Goal: Transaction & Acquisition: Purchase product/service

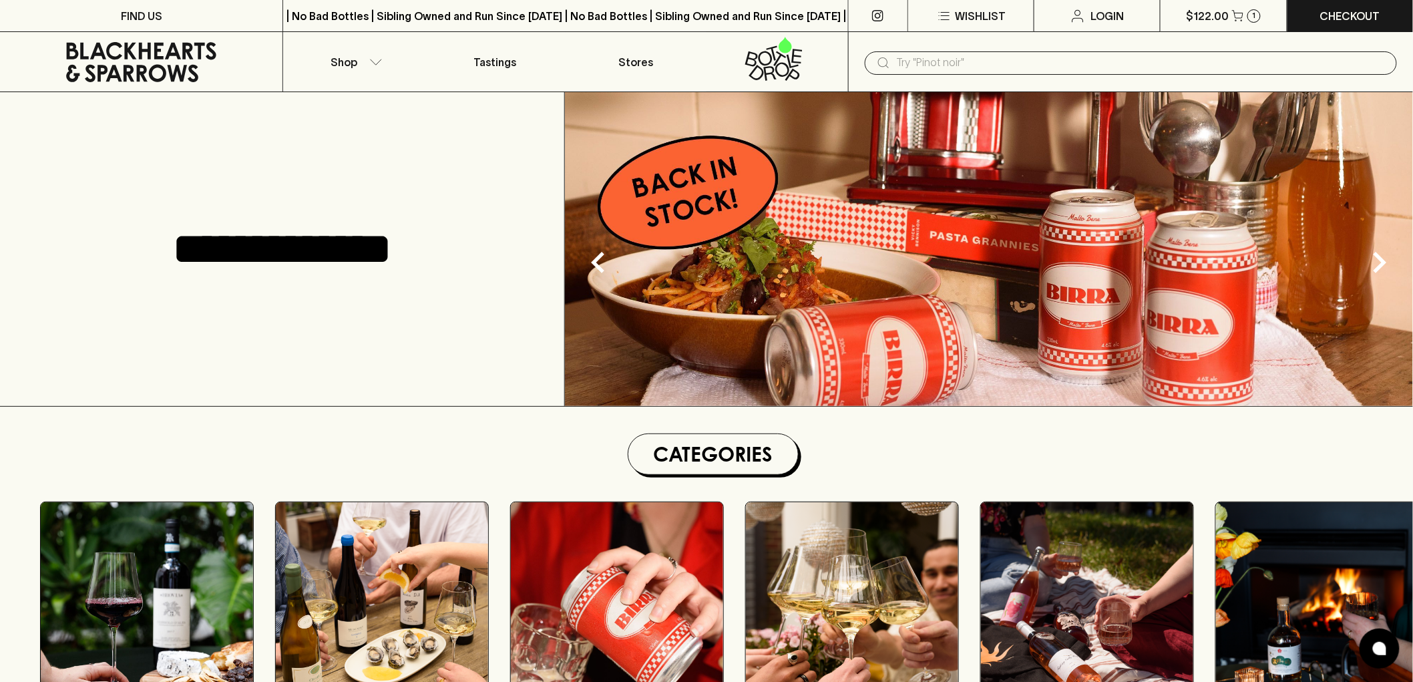
click at [1019, 63] on input "text" at bounding box center [1141, 62] width 489 height 21
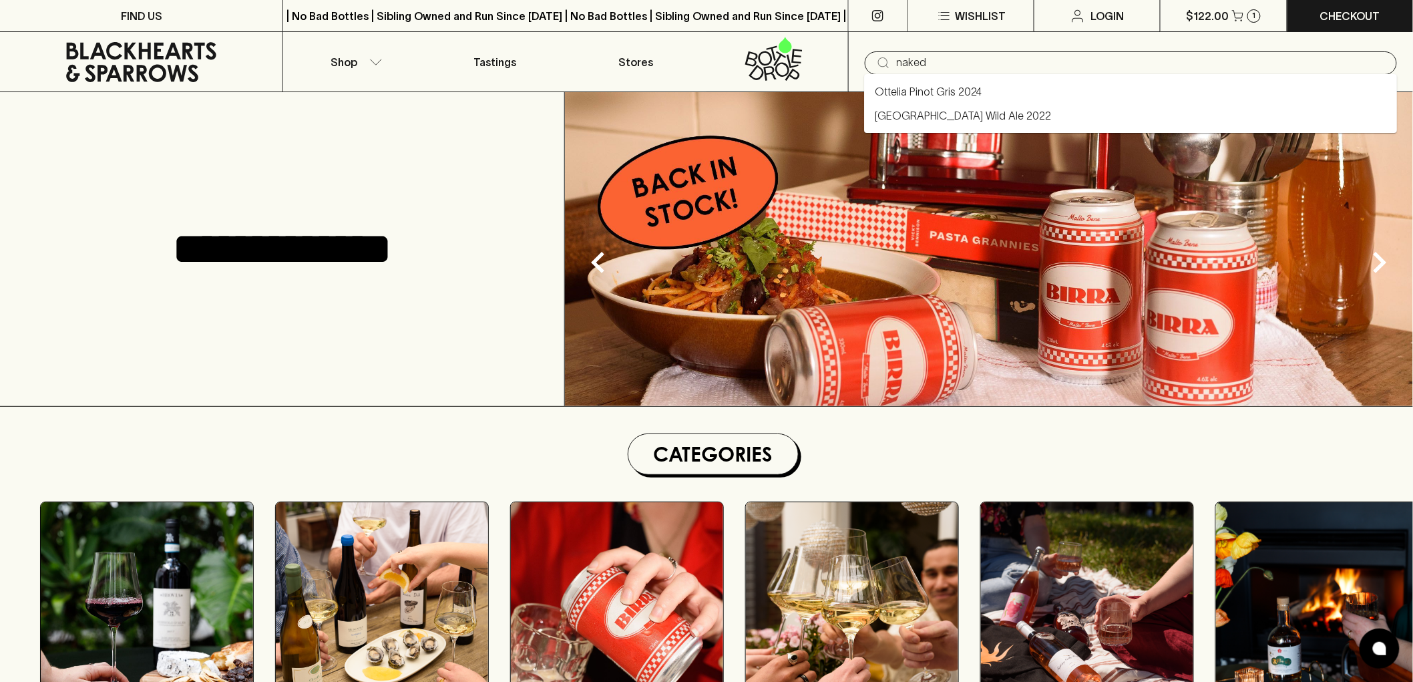
type input "naked"
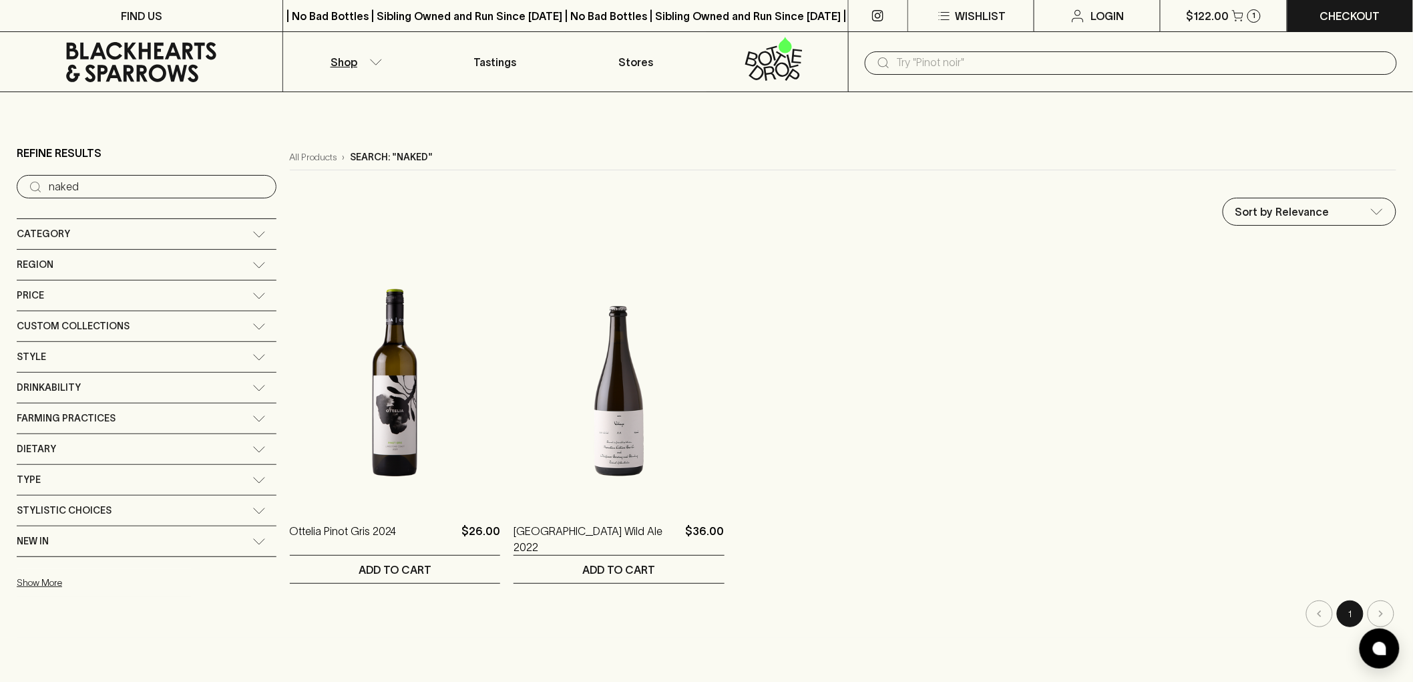
click at [359, 60] on button "Shop" at bounding box center [353, 61] width 141 height 59
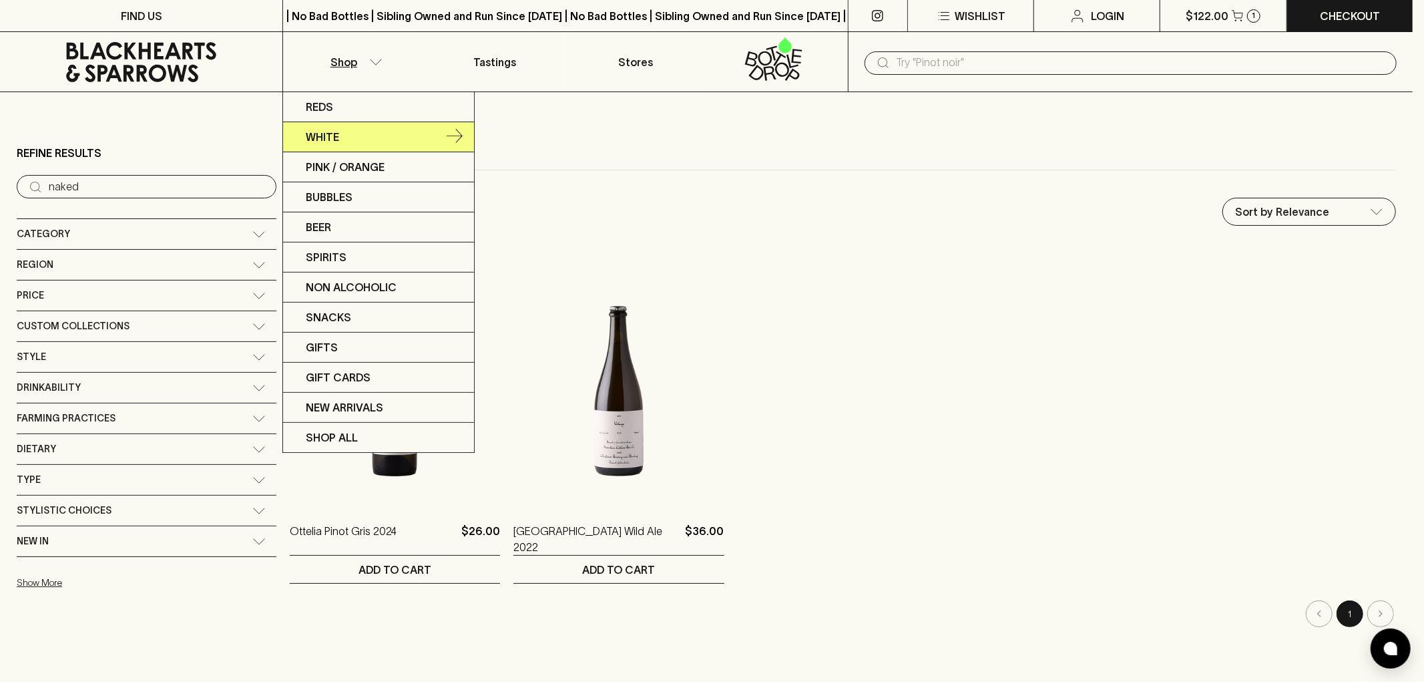
click at [357, 138] on link "White" at bounding box center [378, 137] width 191 height 30
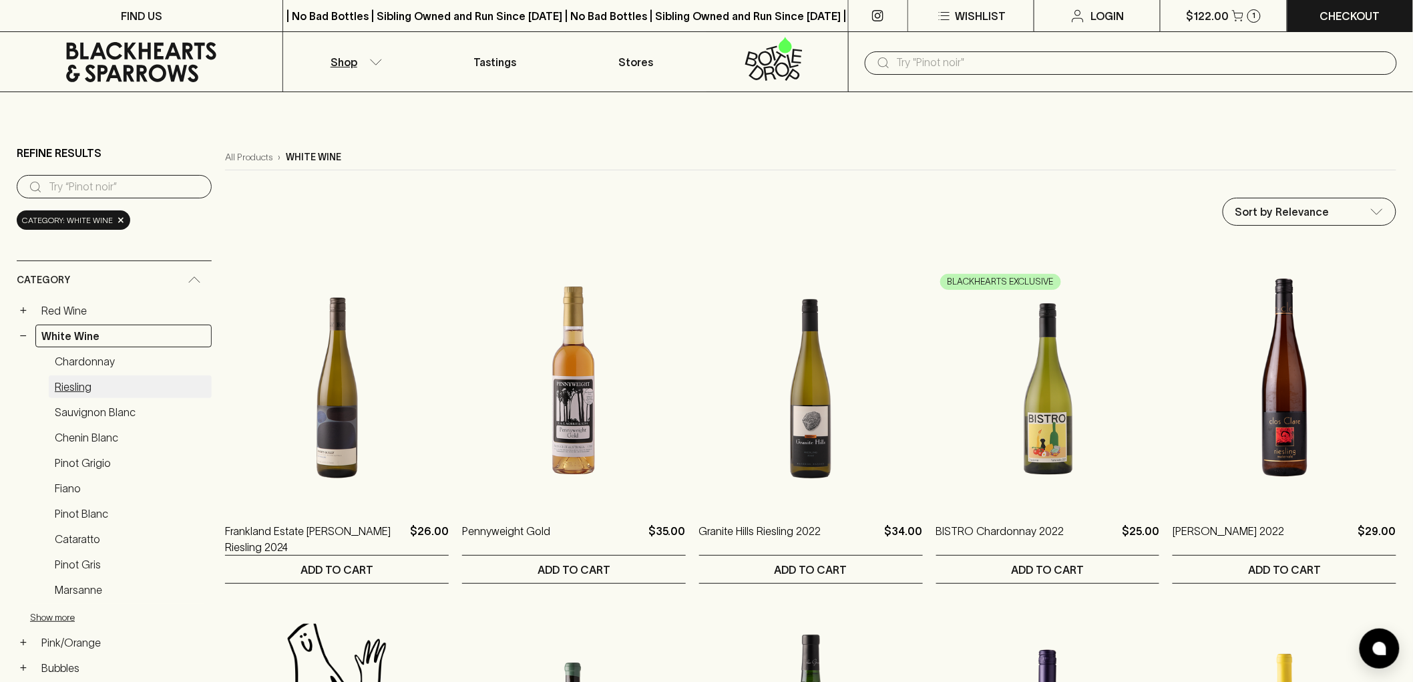
click at [63, 386] on link "Riesling" at bounding box center [130, 386] width 163 height 23
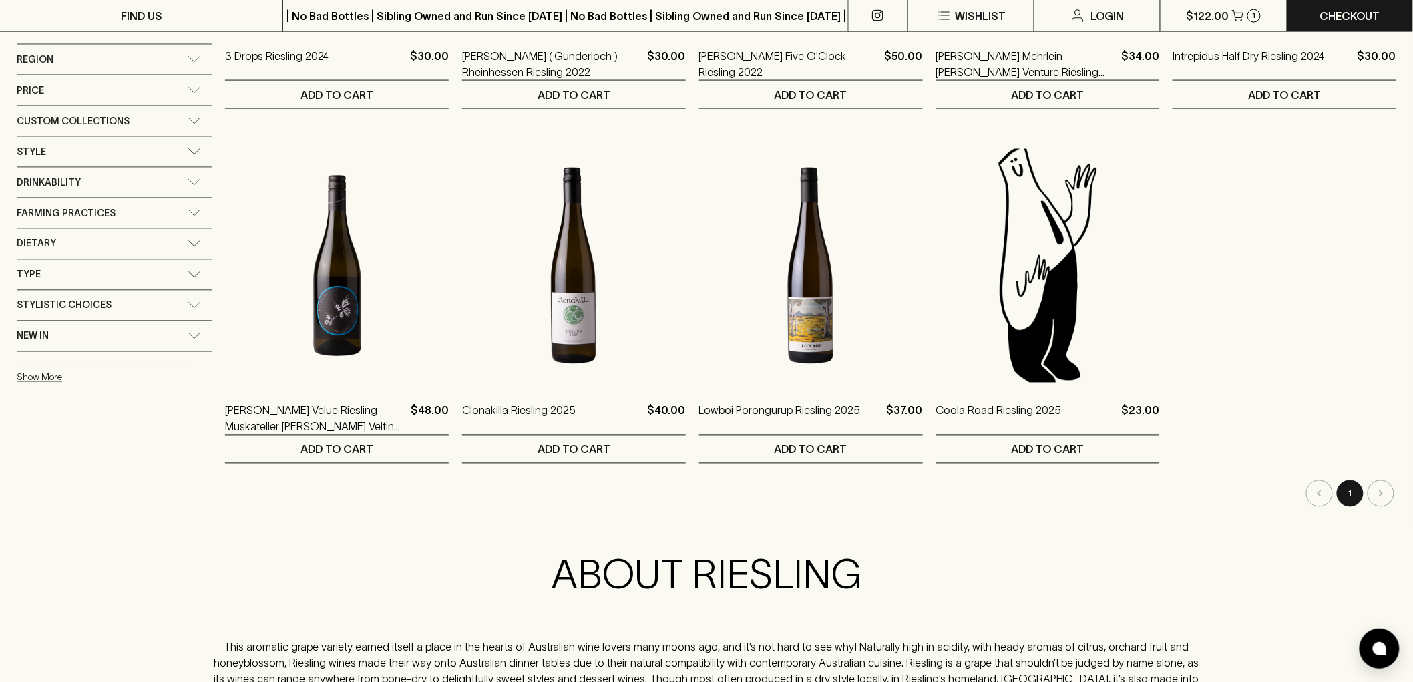
scroll to position [890, 0]
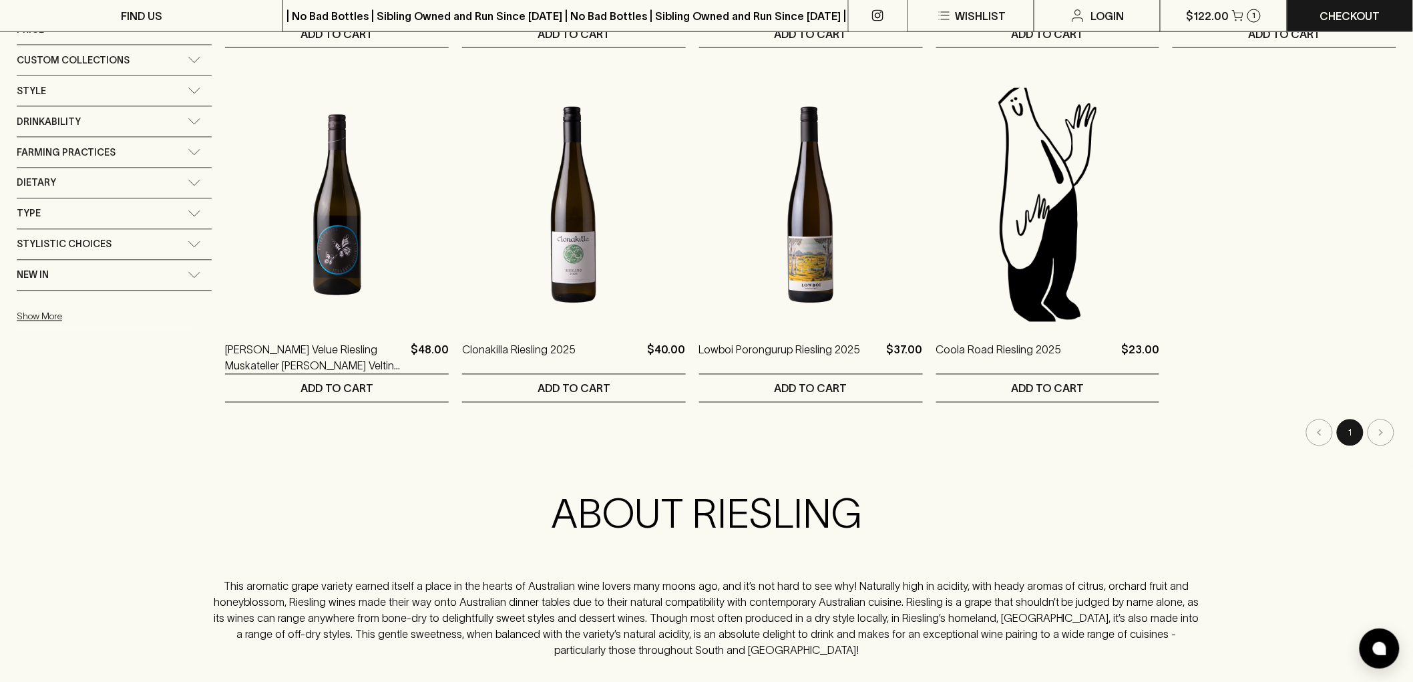
click at [1382, 434] on li "pagination navigation" at bounding box center [1381, 432] width 31 height 27
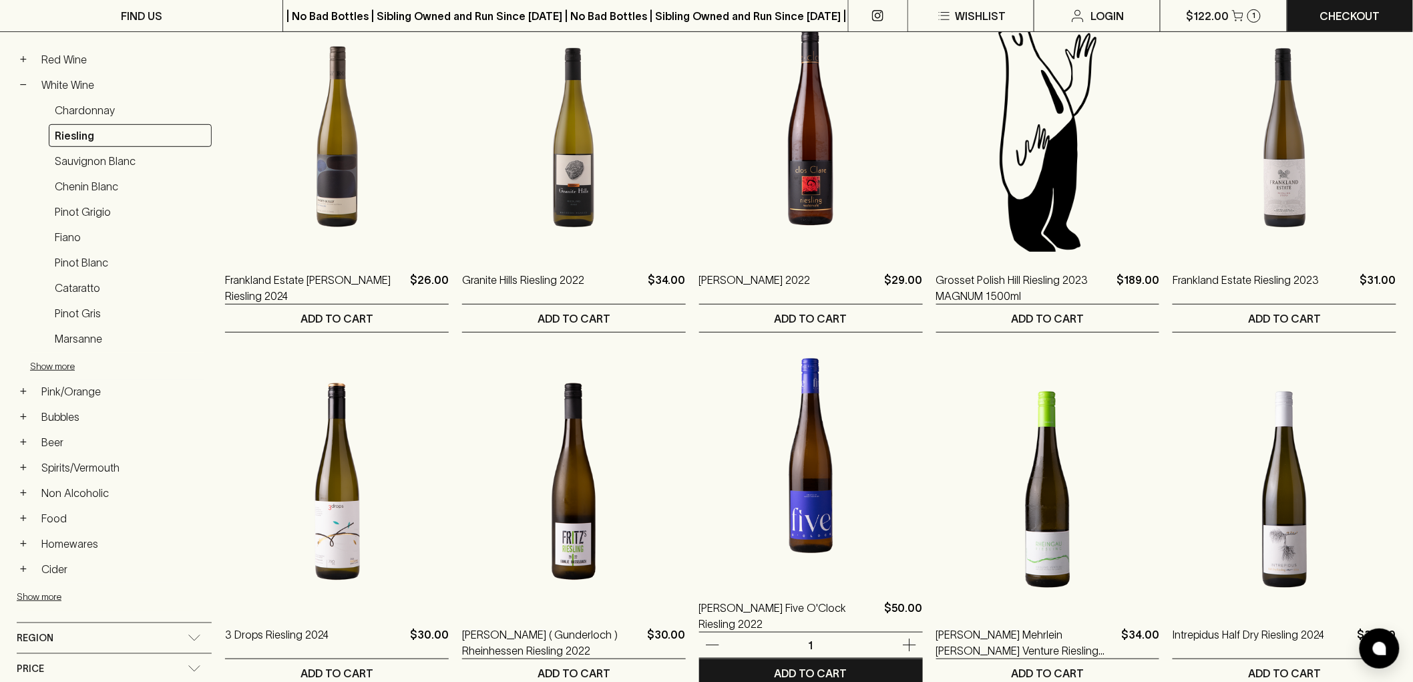
scroll to position [0, 0]
